Goal: Information Seeking & Learning: Understand process/instructions

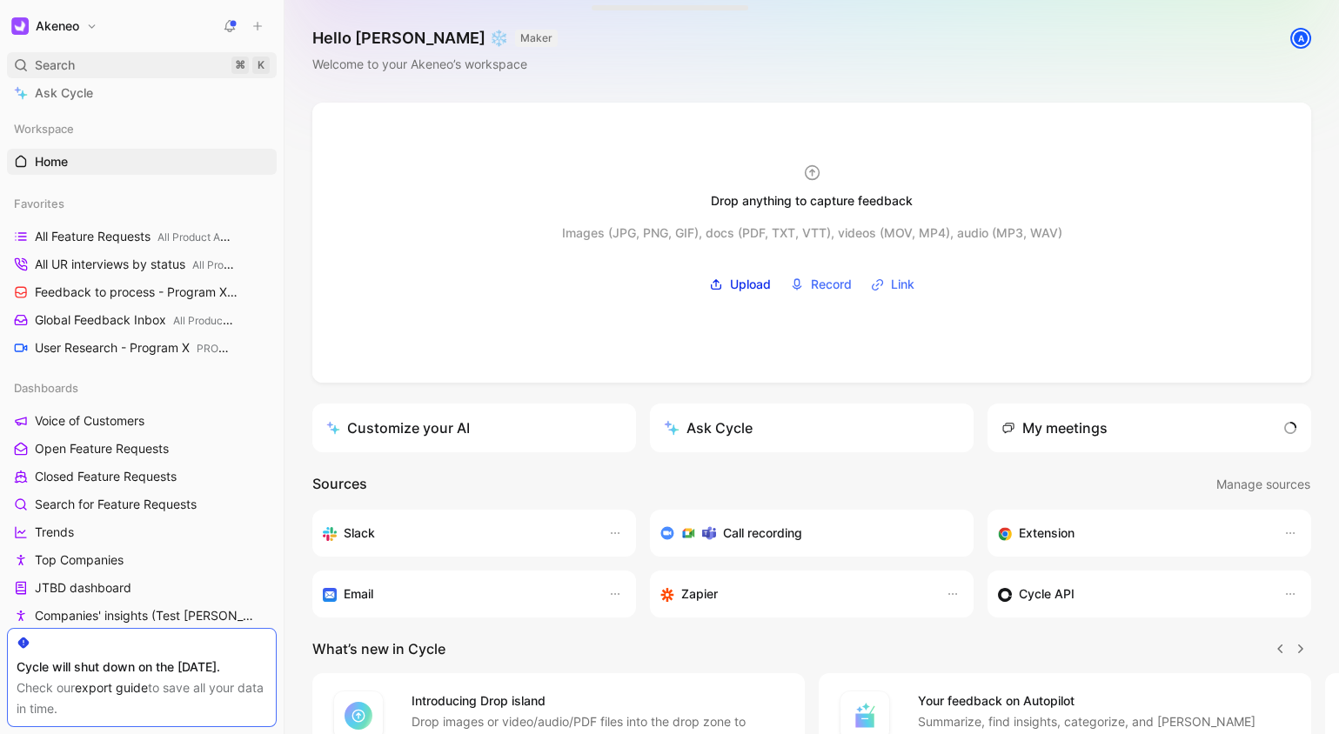
click at [135, 54] on div "Search ⌘ K" at bounding box center [142, 65] width 270 height 26
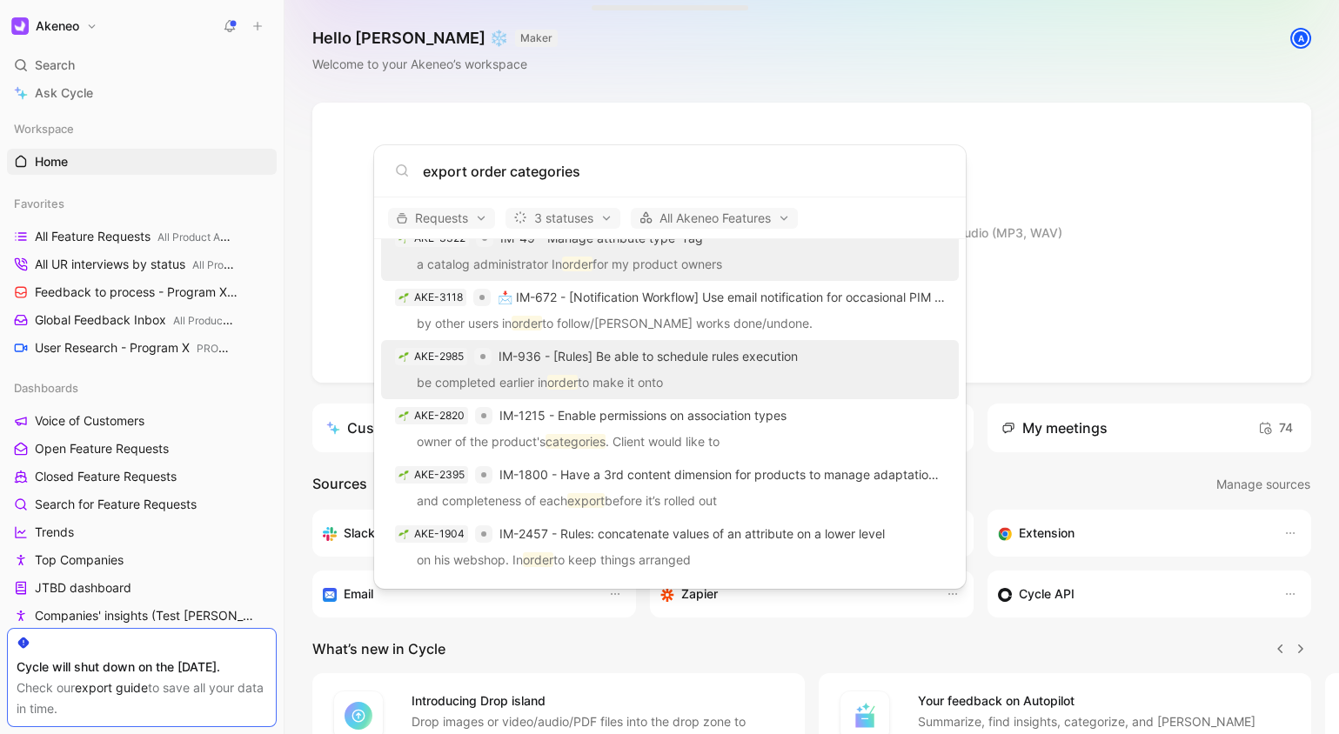
scroll to position [61, 0]
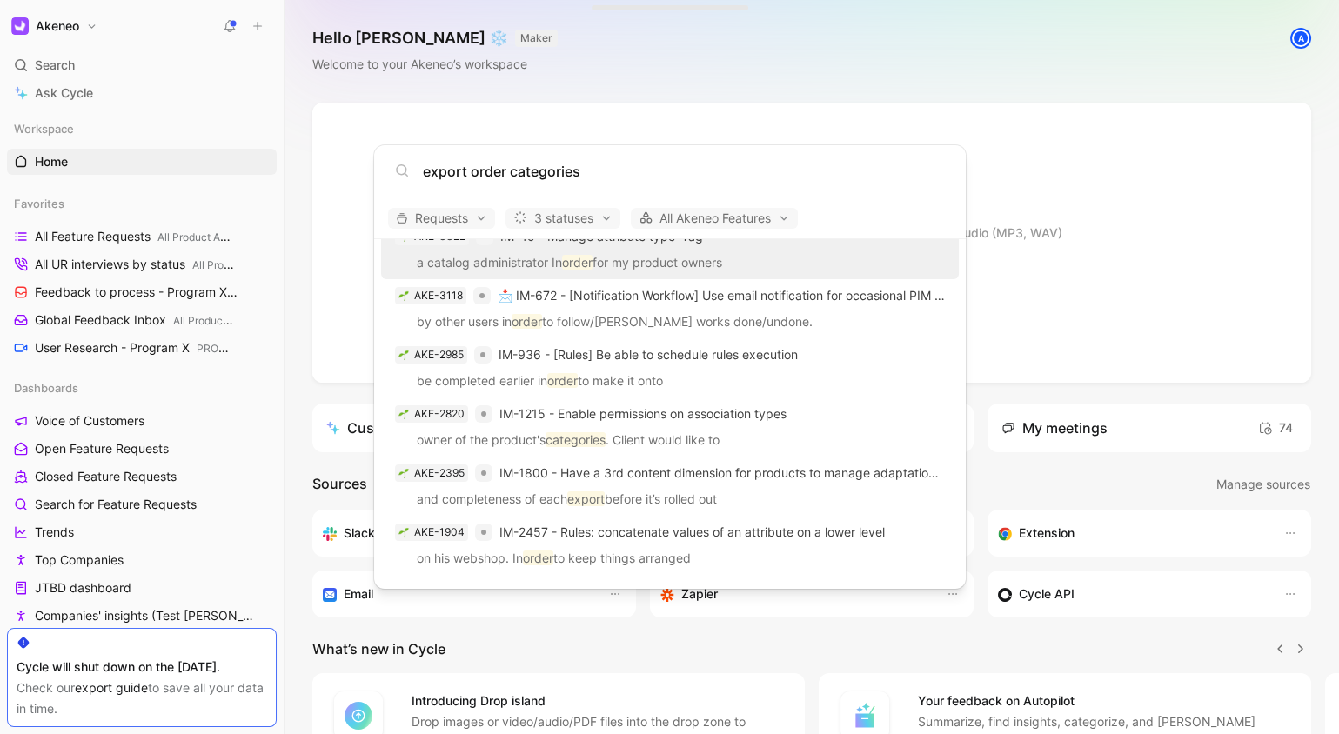
click at [472, 171] on input "export order categories" at bounding box center [684, 171] width 522 height 21
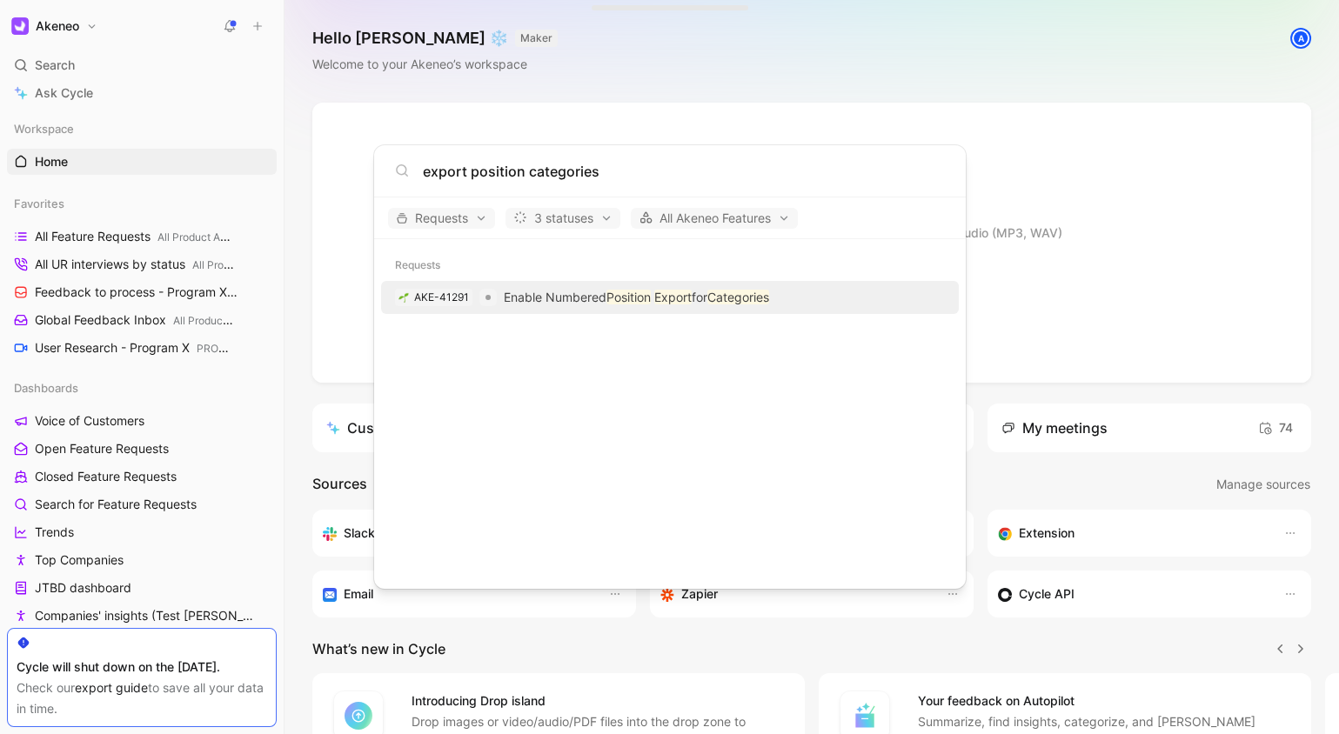
type input "export position categories"
click at [683, 298] on mark "Export" at bounding box center [672, 297] width 37 height 15
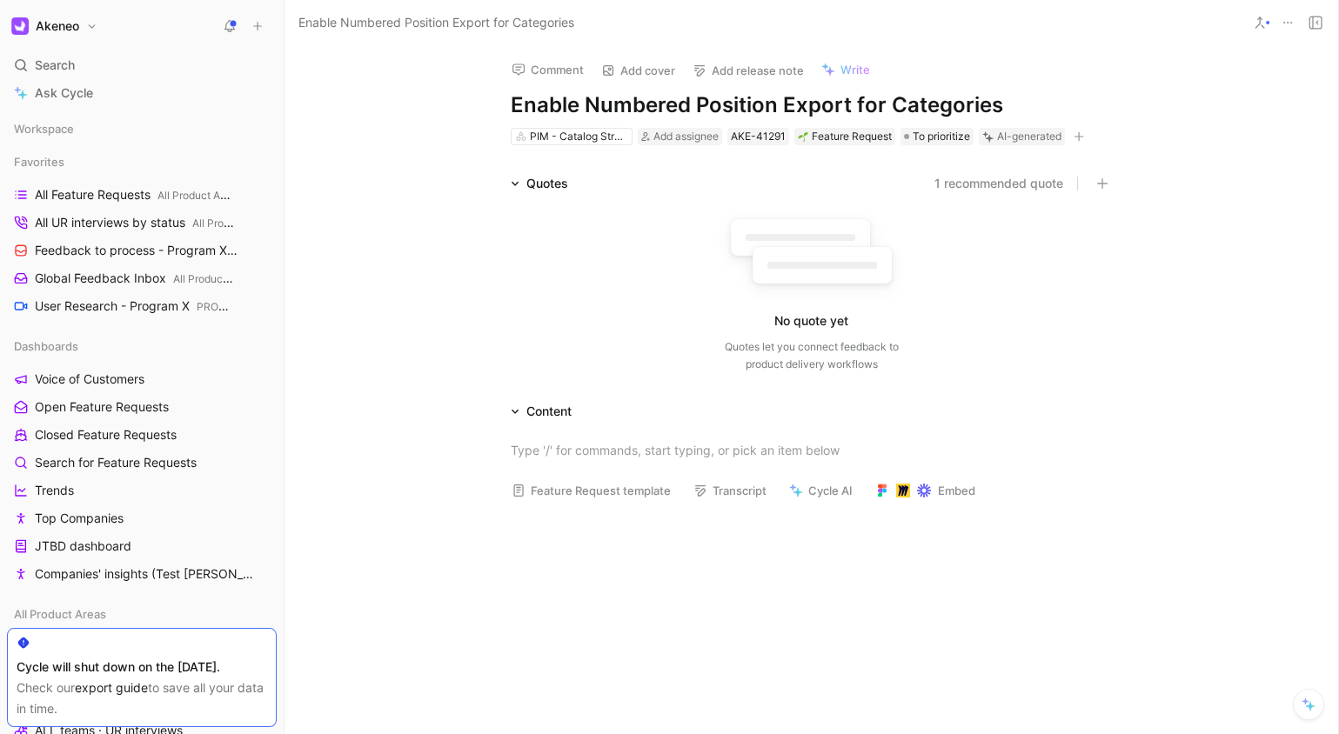
click at [757, 99] on h1 "Enable Numbered Position Export for Categories" at bounding box center [812, 105] width 602 height 28
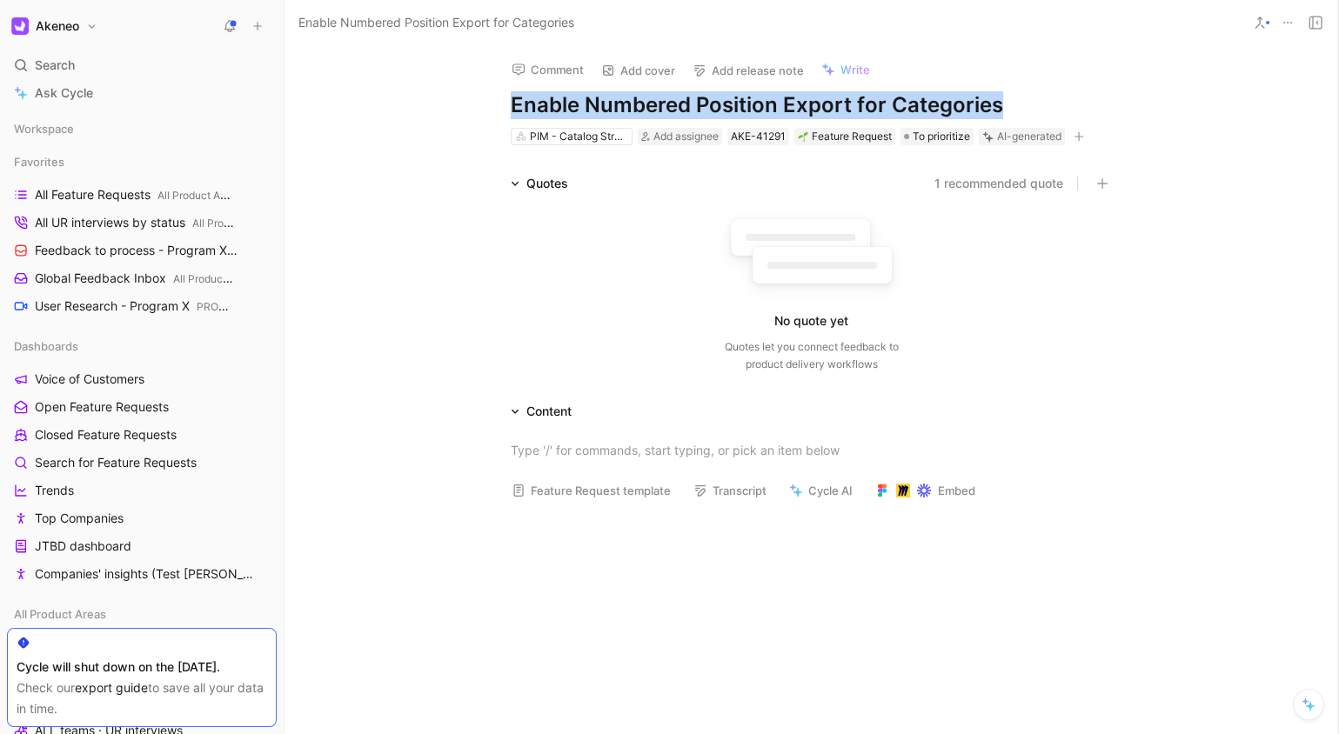
click at [757, 99] on h1 "Enable Numbered Position Export for Categories" at bounding box center [812, 105] width 602 height 28
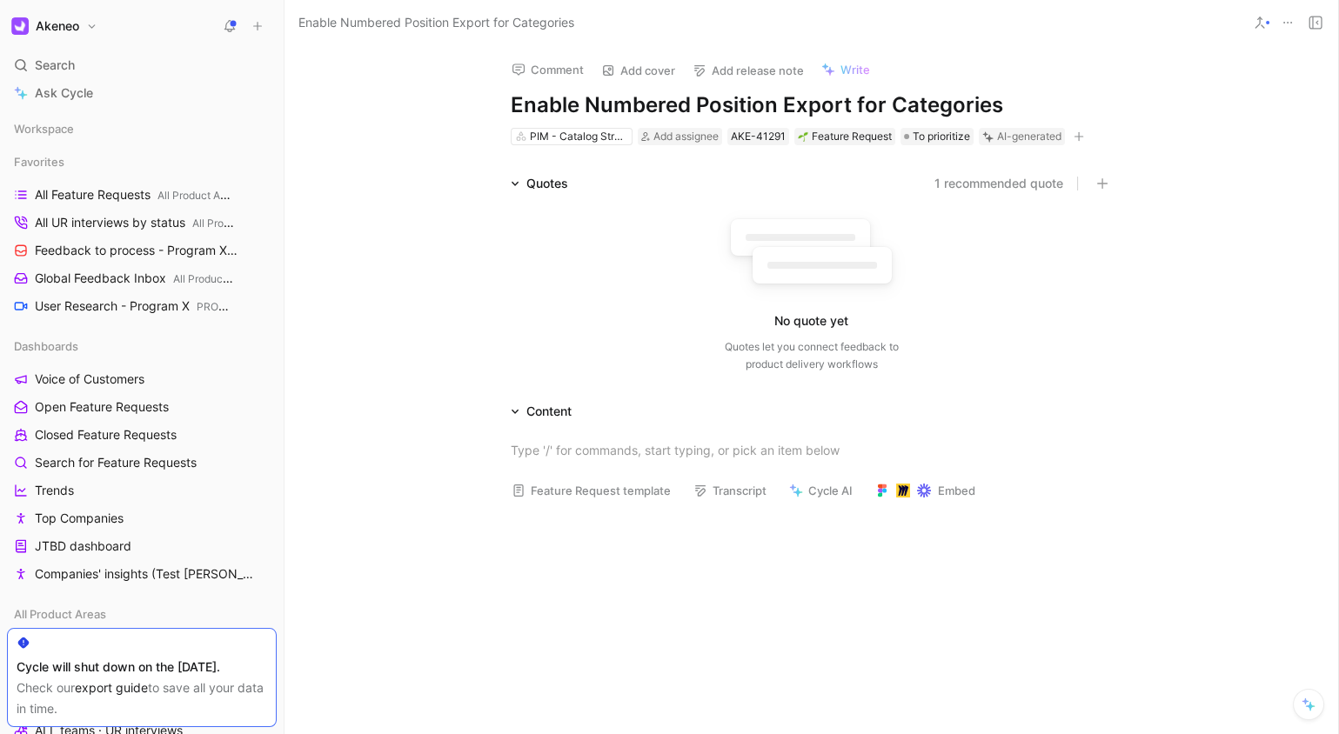
click at [757, 99] on h1 "Enable Numbered Position Export for Categories" at bounding box center [812, 105] width 602 height 28
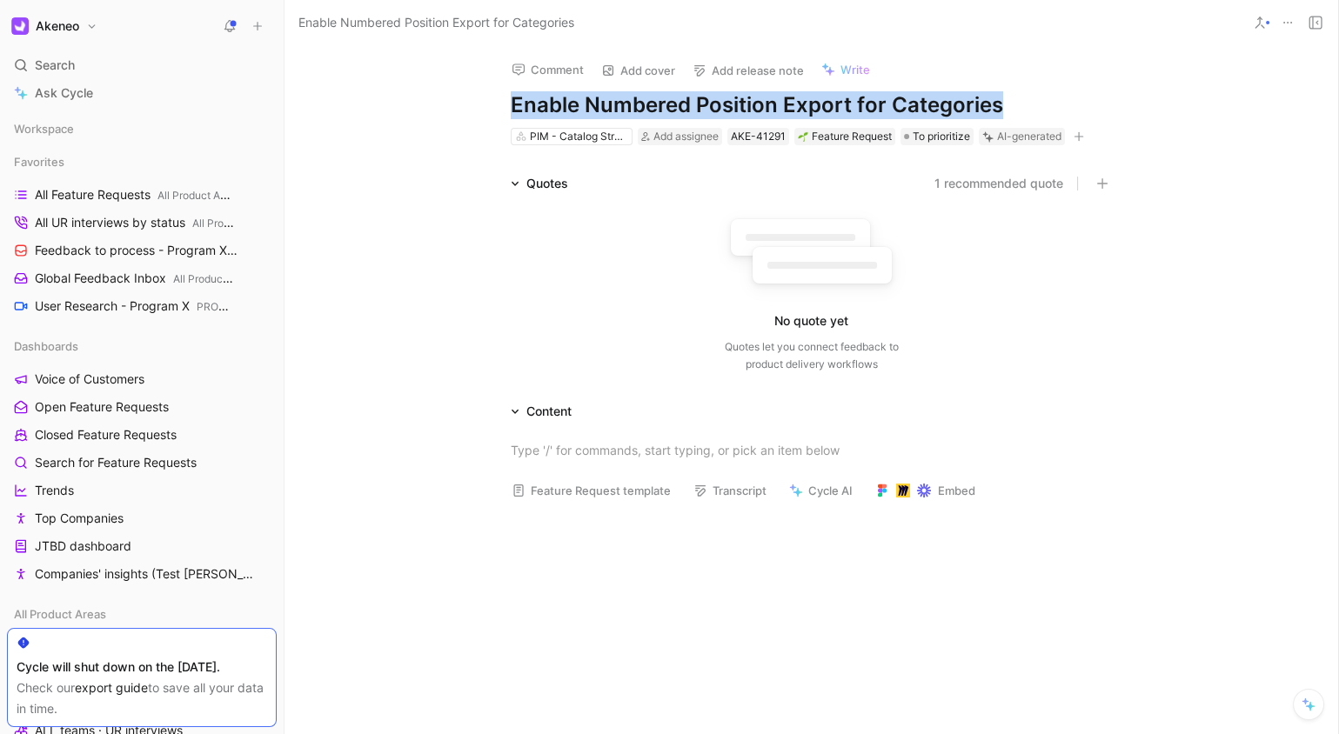
click at [757, 99] on h1 "Enable Numbered Position Export for Categories" at bounding box center [812, 105] width 602 height 28
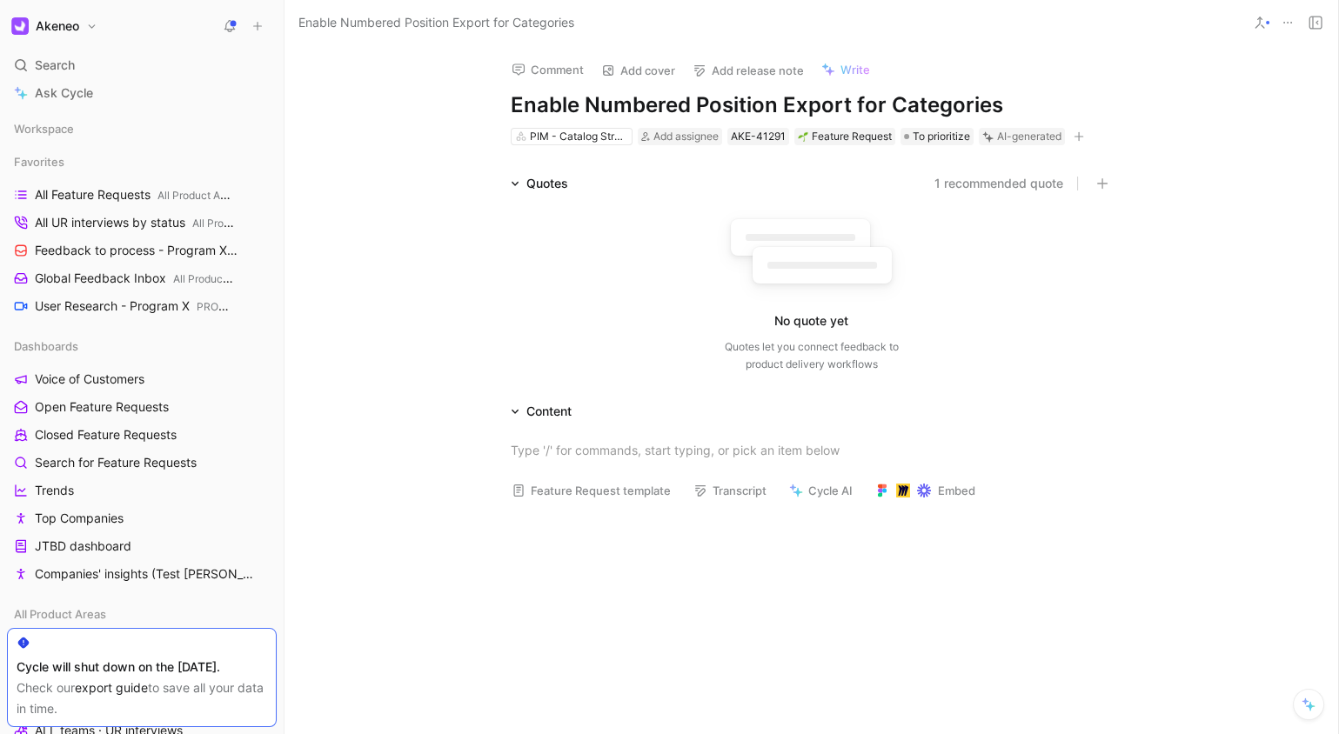
click at [757, 99] on h1 "Enable Numbered Position Export for Categories" at bounding box center [812, 105] width 602 height 28
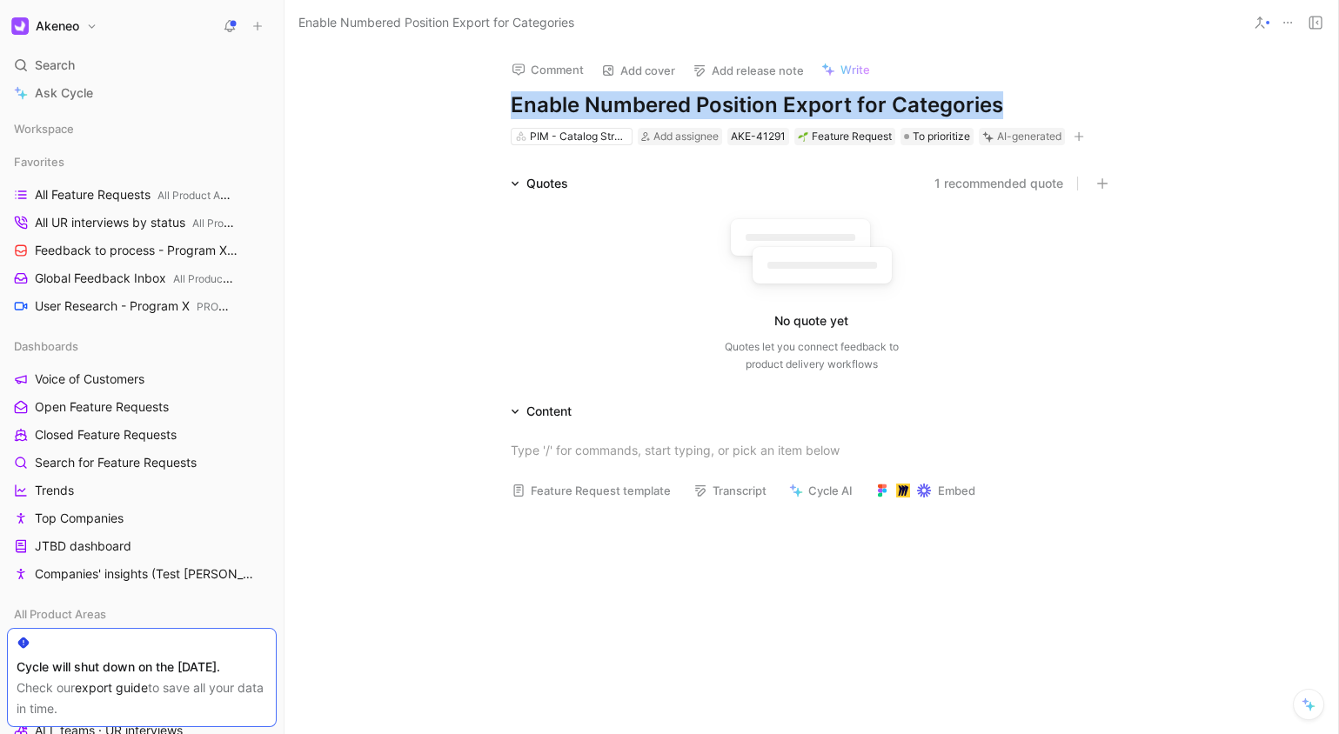
click at [757, 99] on h1 "Enable Numbered Position Export for Categories" at bounding box center [812, 105] width 602 height 28
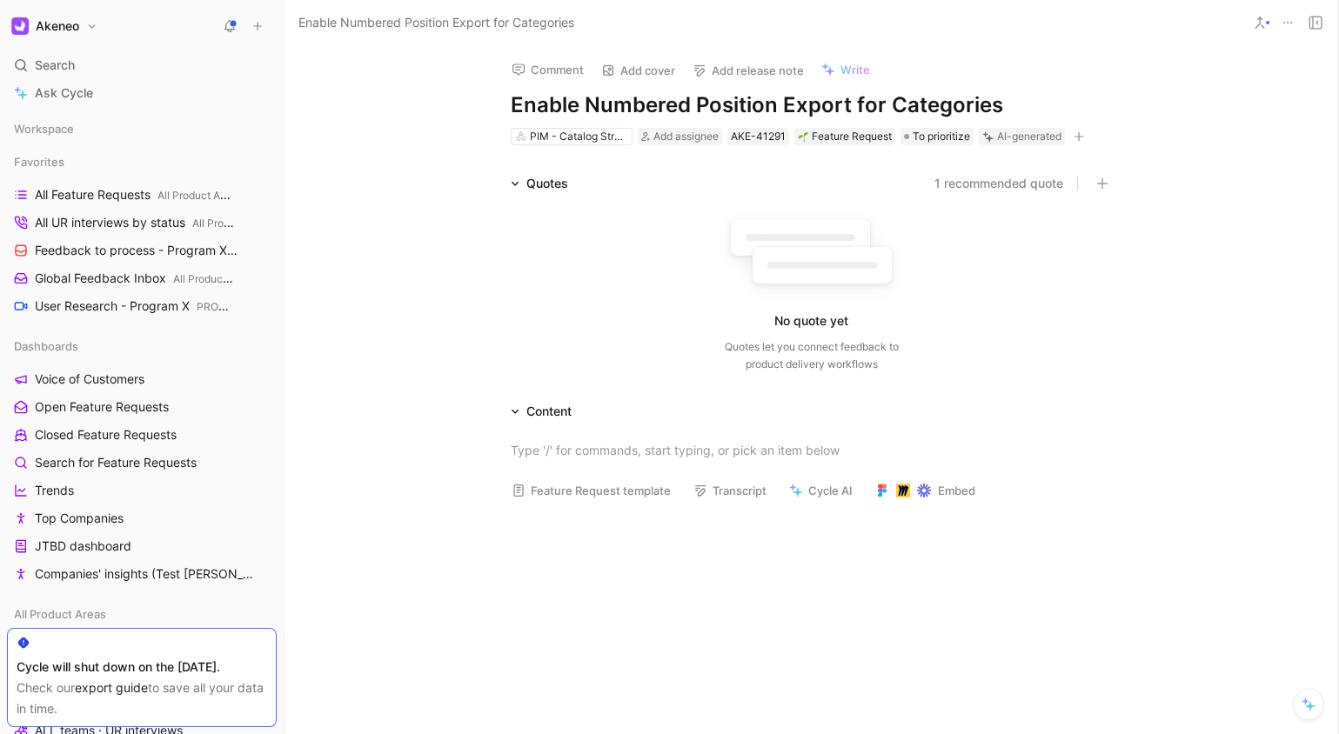
click at [757, 99] on h1 "Enable Numbered Position Export for Categories" at bounding box center [812, 105] width 602 height 28
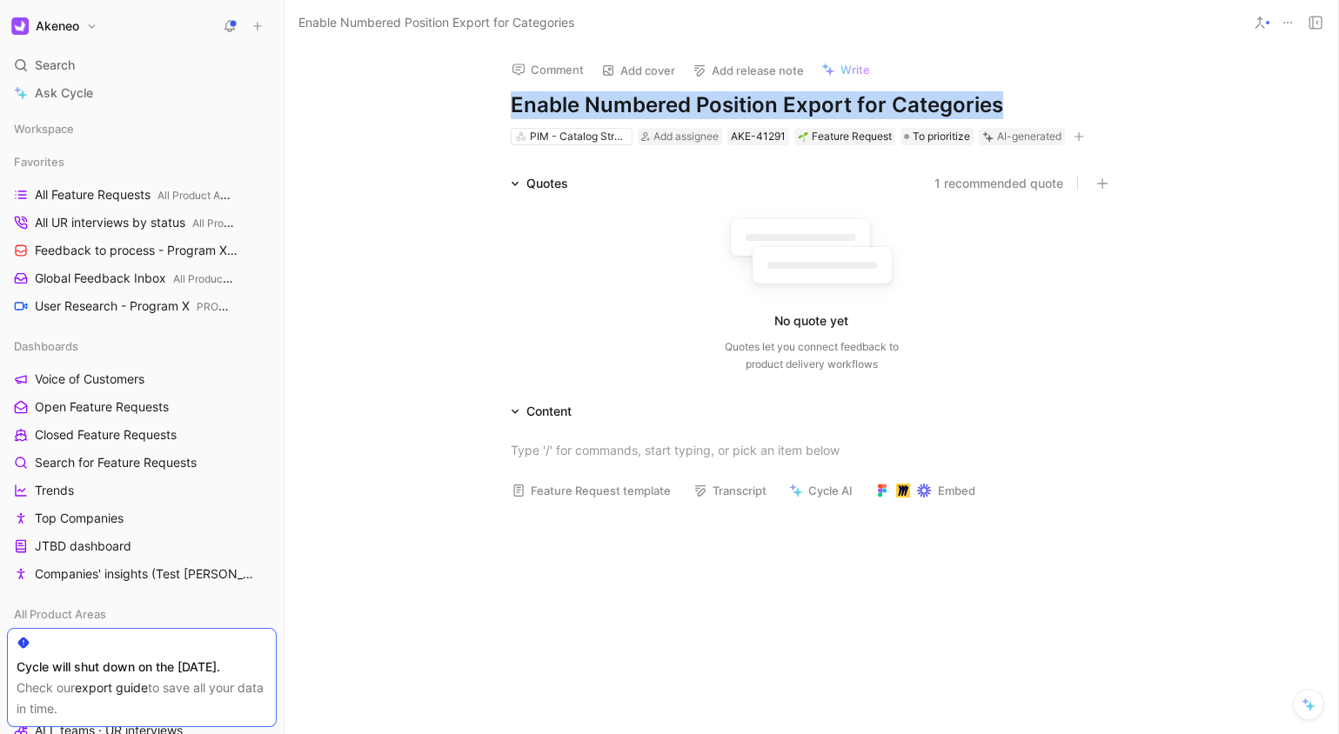
click at [757, 99] on h1 "Enable Numbered Position Export for Categories" at bounding box center [812, 105] width 602 height 28
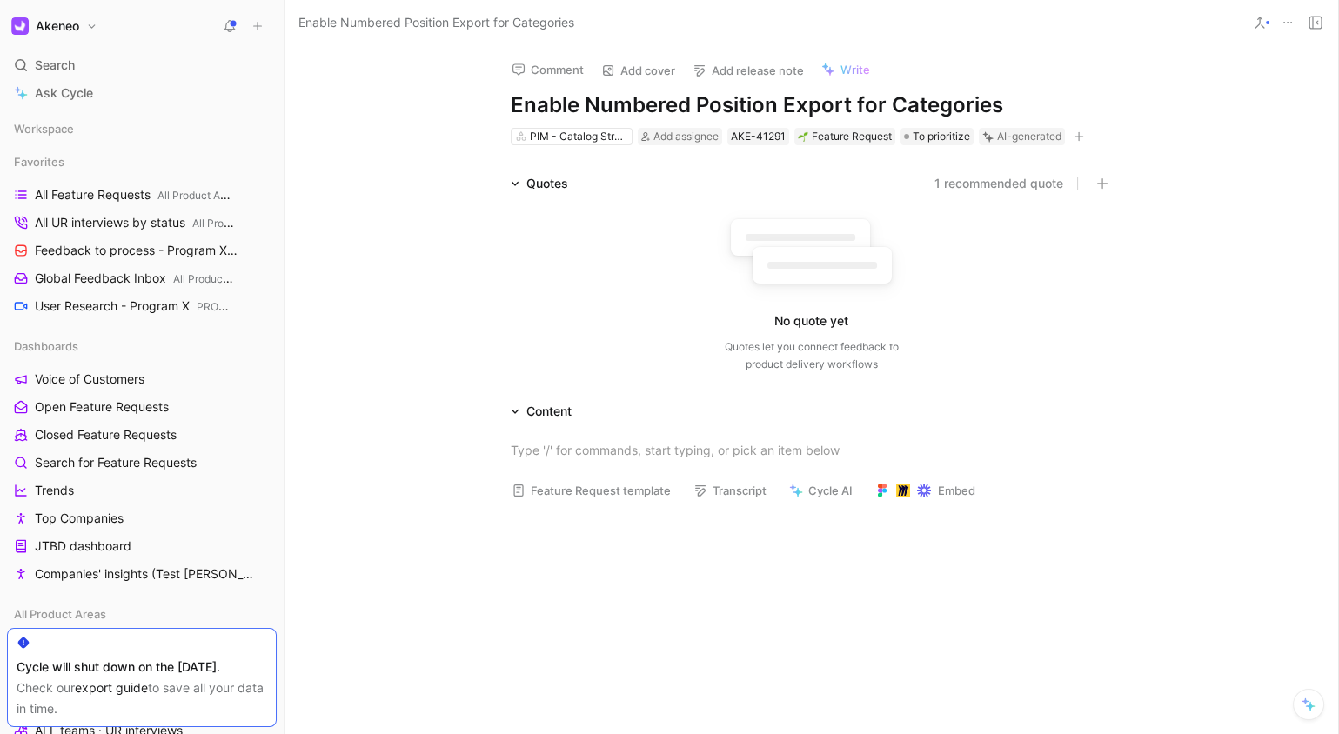
click at [757, 99] on h1 "Enable Numbered Position Export for Categories" at bounding box center [812, 105] width 602 height 28
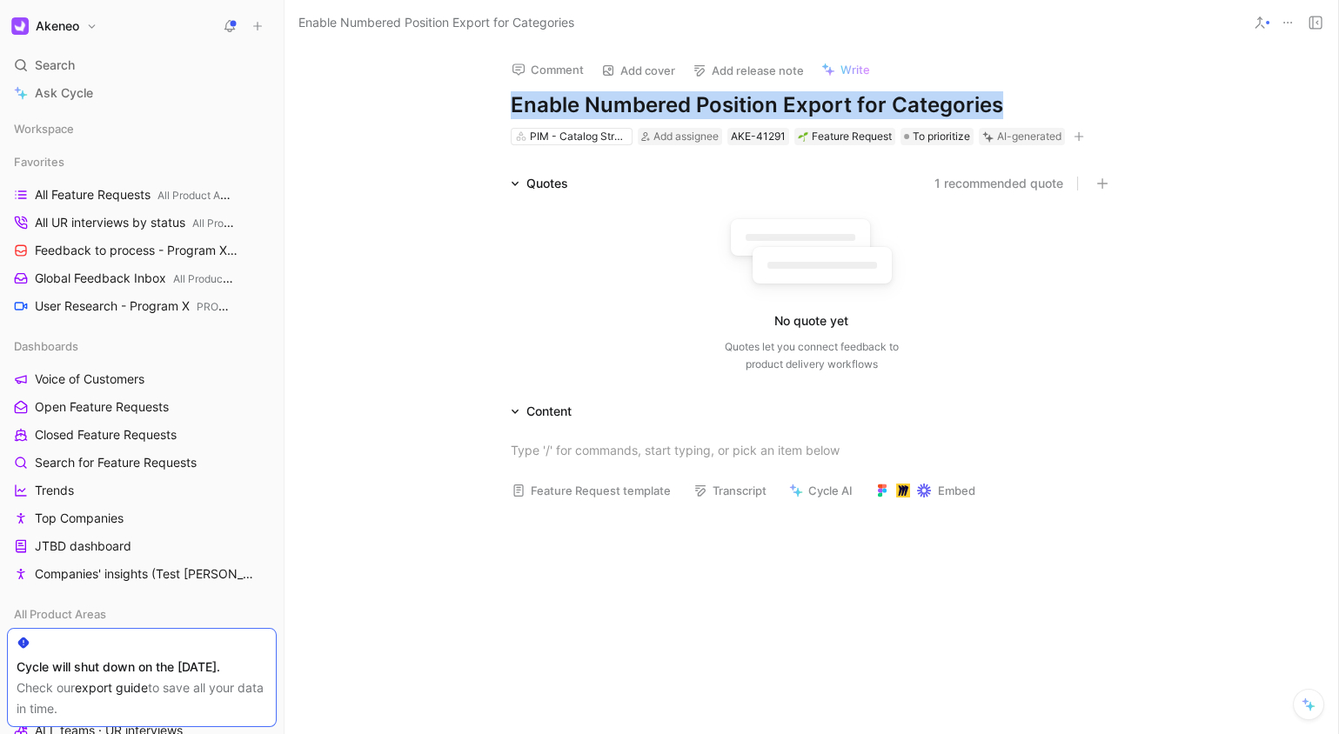
click at [757, 99] on h1 "Enable Numbered Position Export for Categories" at bounding box center [812, 105] width 602 height 28
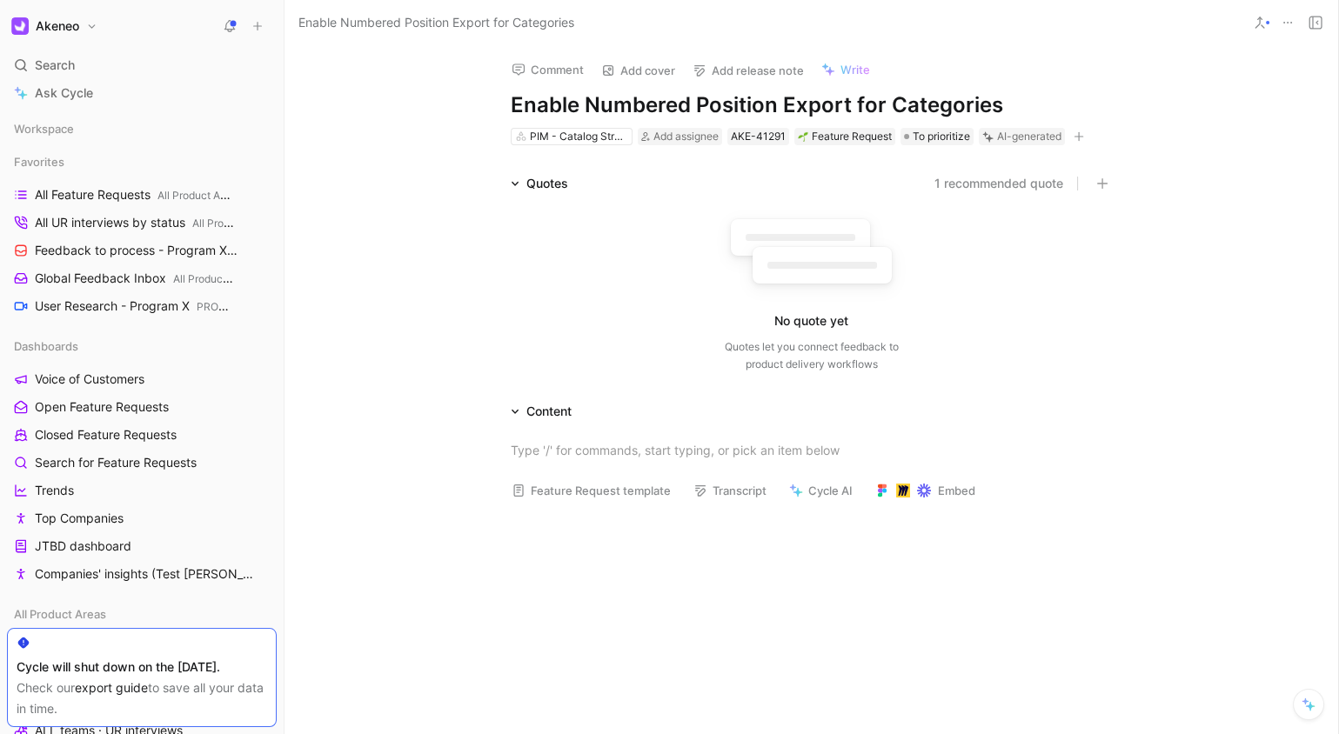
click at [757, 99] on h1 "Enable Numbered Position Export for Categories" at bounding box center [812, 105] width 602 height 28
